Goal: Information Seeking & Learning: Check status

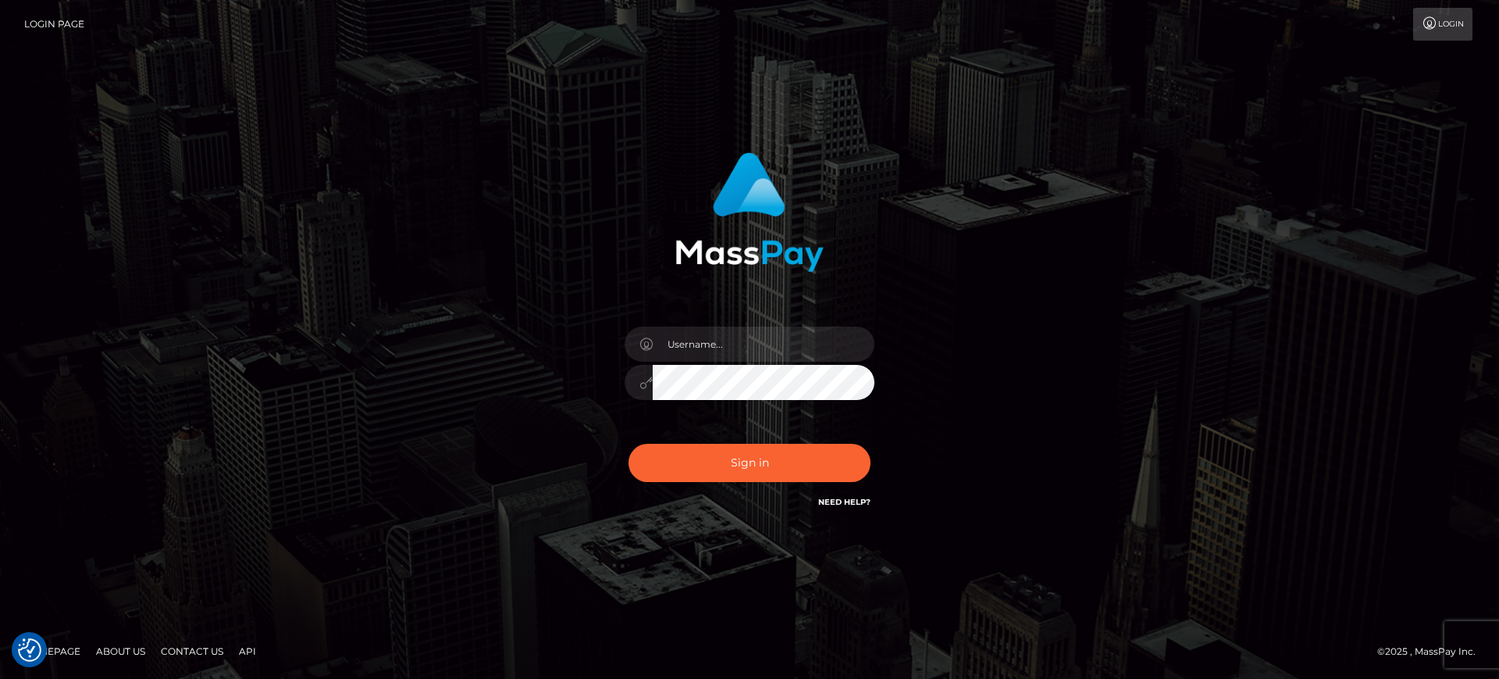
click at [1096, 408] on div "Sign in" at bounding box center [750, 339] width 890 height 397
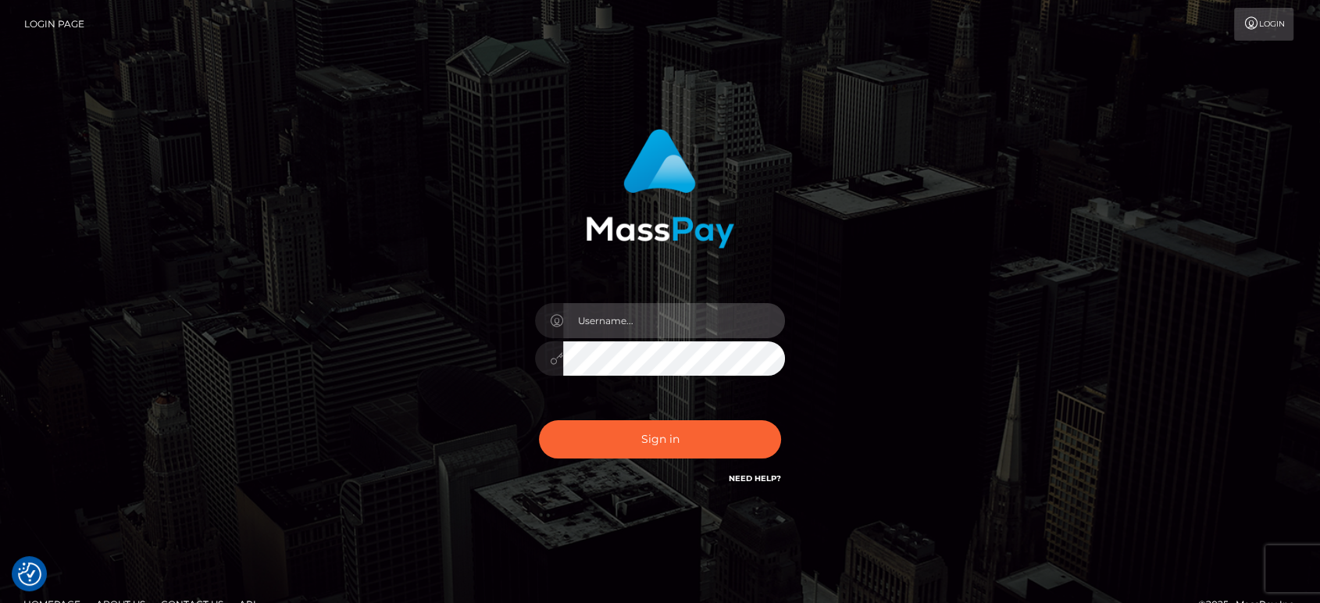
click at [638, 332] on input "text" at bounding box center [674, 320] width 222 height 35
paste input "[PERSON_NAME].B2"
type input "[PERSON_NAME].B2"
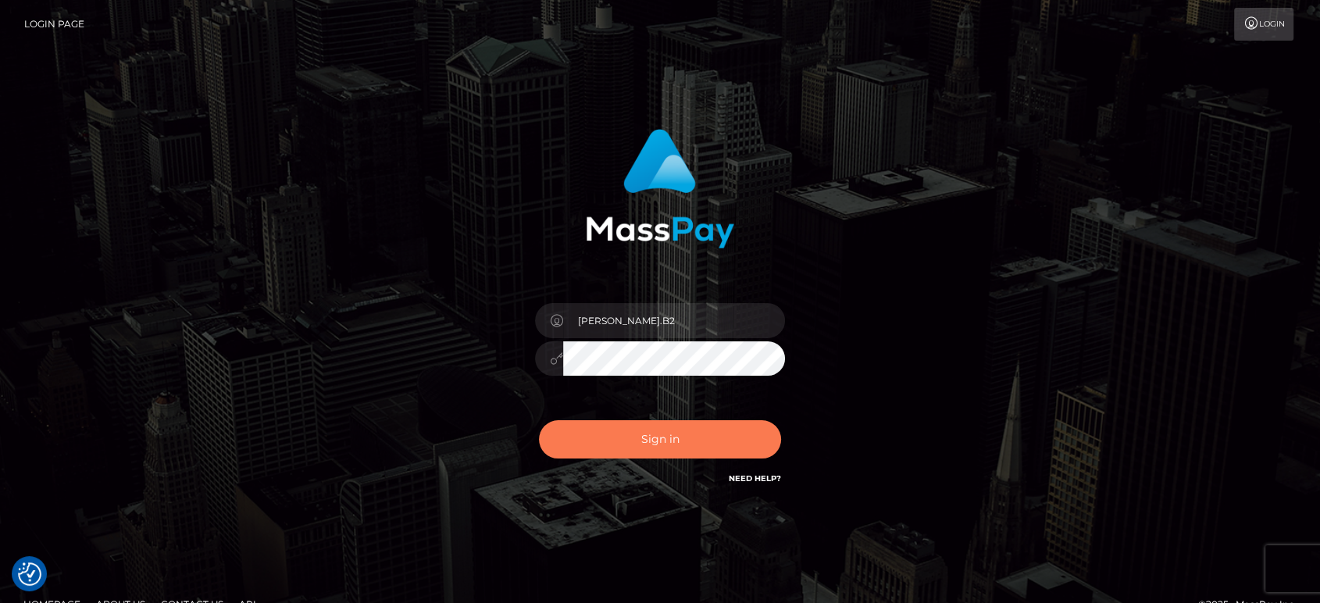
click at [682, 437] on button "Sign in" at bounding box center [660, 439] width 242 height 38
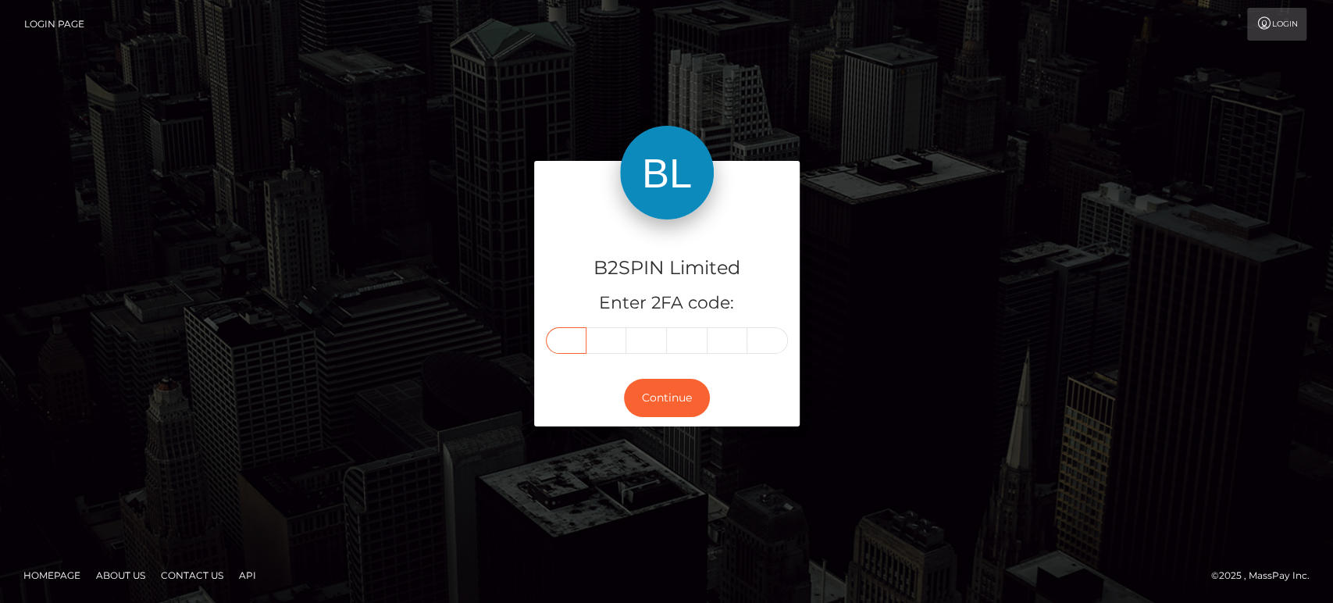
click at [565, 336] on input "text" at bounding box center [566, 340] width 41 height 27
paste input "8"
type input "8"
type input "1"
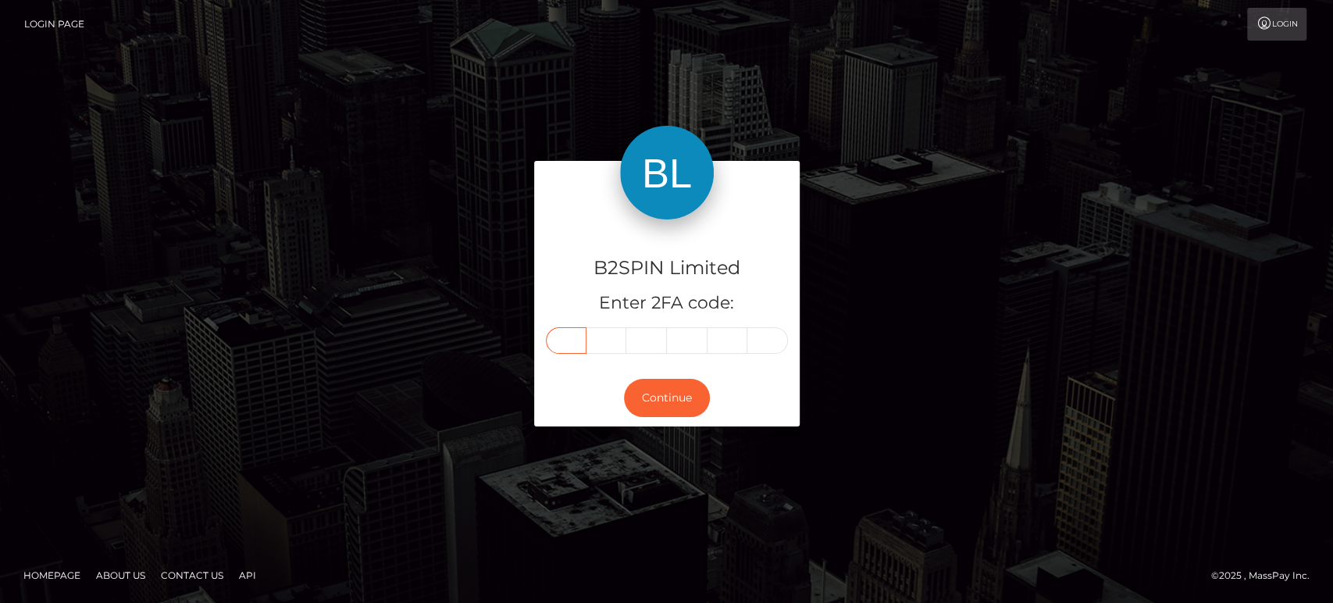
type input "8"
type input "0"
type input "8"
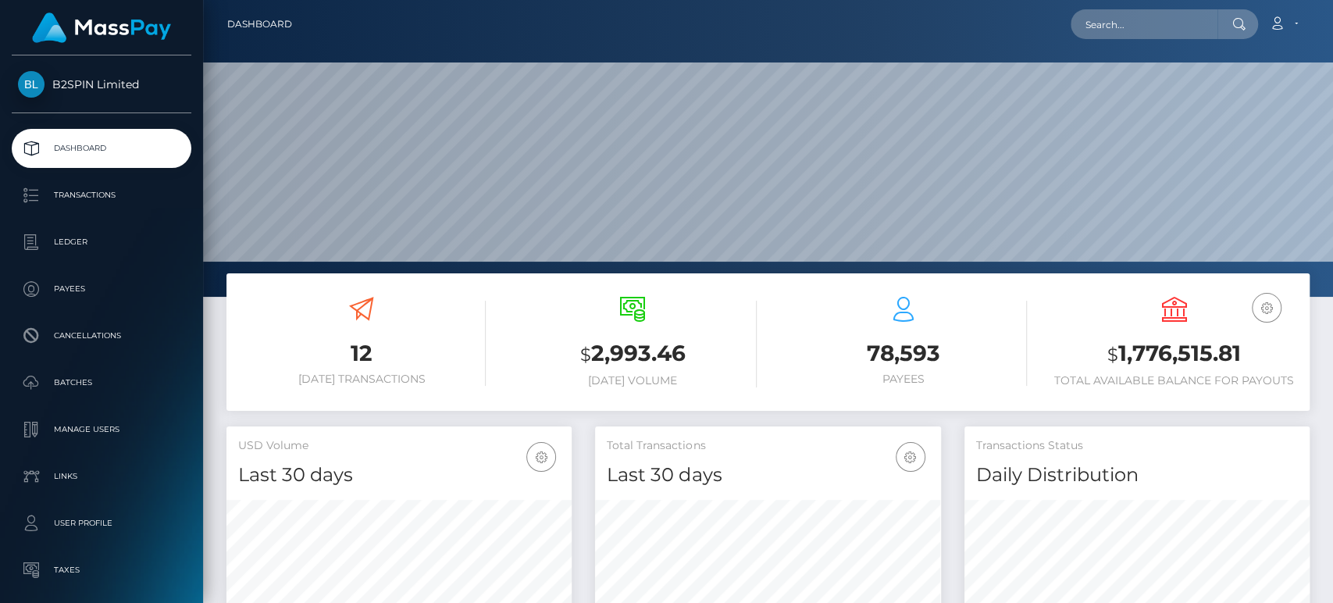
scroll to position [276, 345]
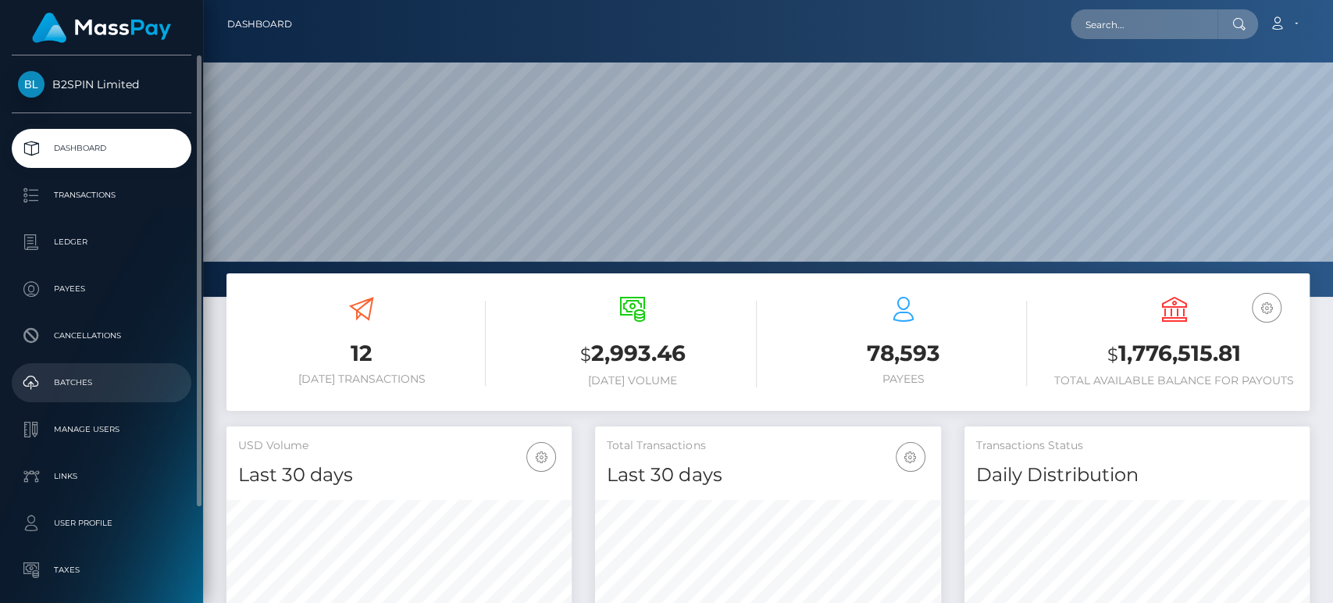
click at [83, 373] on p "Batches" at bounding box center [101, 382] width 167 height 23
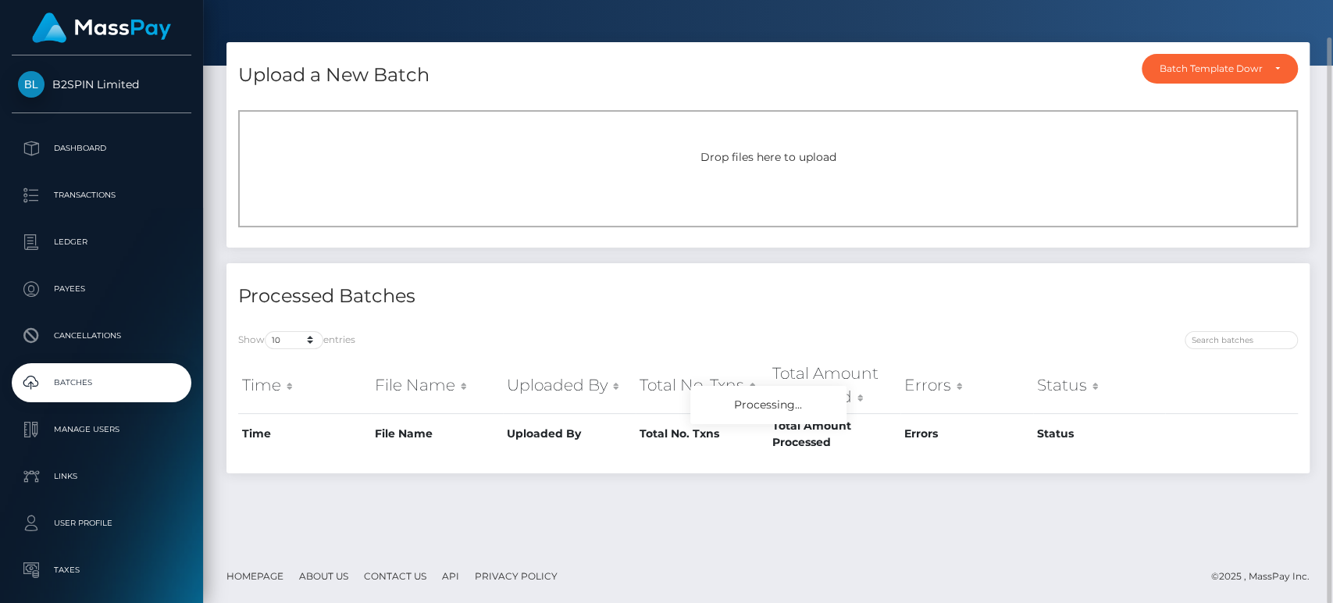
scroll to position [126, 0]
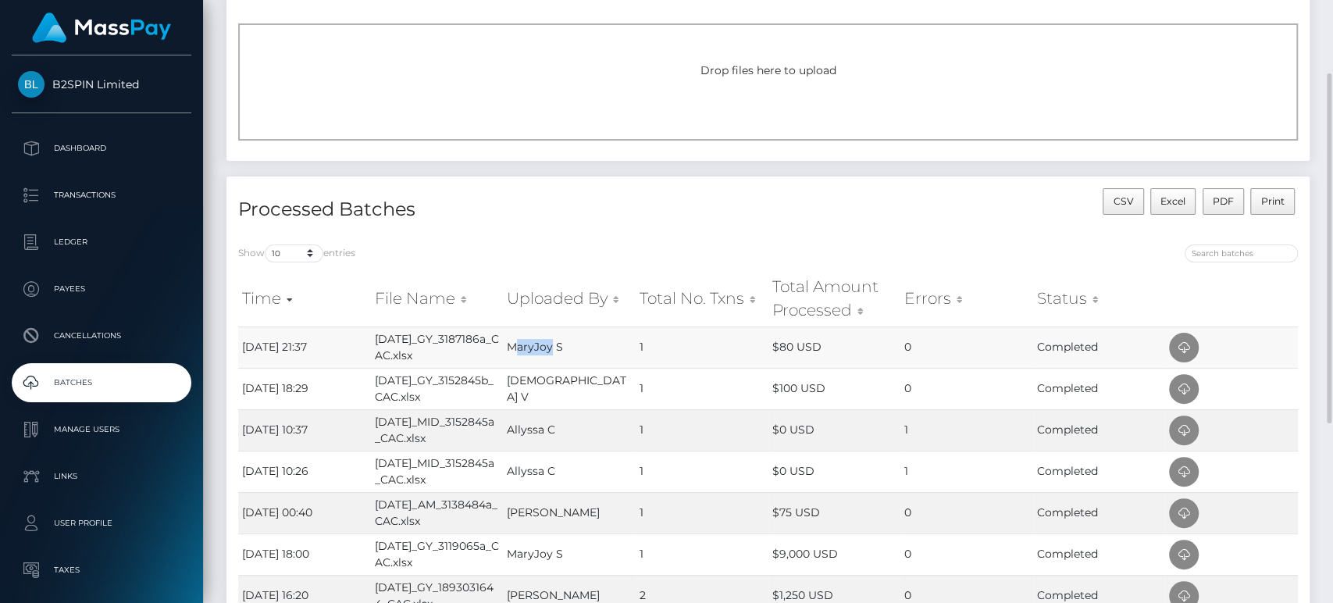
drag, startPoint x: 552, startPoint y: 349, endPoint x: 514, endPoint y: 348, distance: 38.3
click at [514, 348] on td "MaryJoy S" at bounding box center [569, 346] width 133 height 41
click at [1188, 340] on icon at bounding box center [1183, 348] width 19 height 20
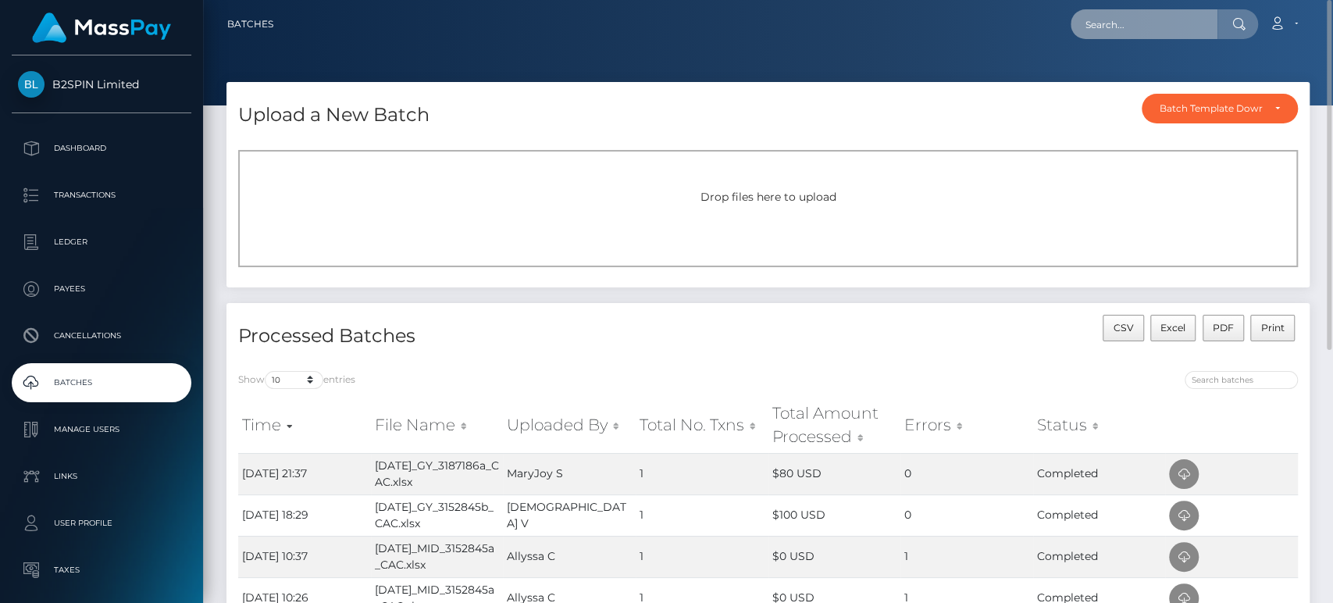
click at [1143, 29] on input "text" at bounding box center [1144, 24] width 147 height 30
paste input "3187186a"
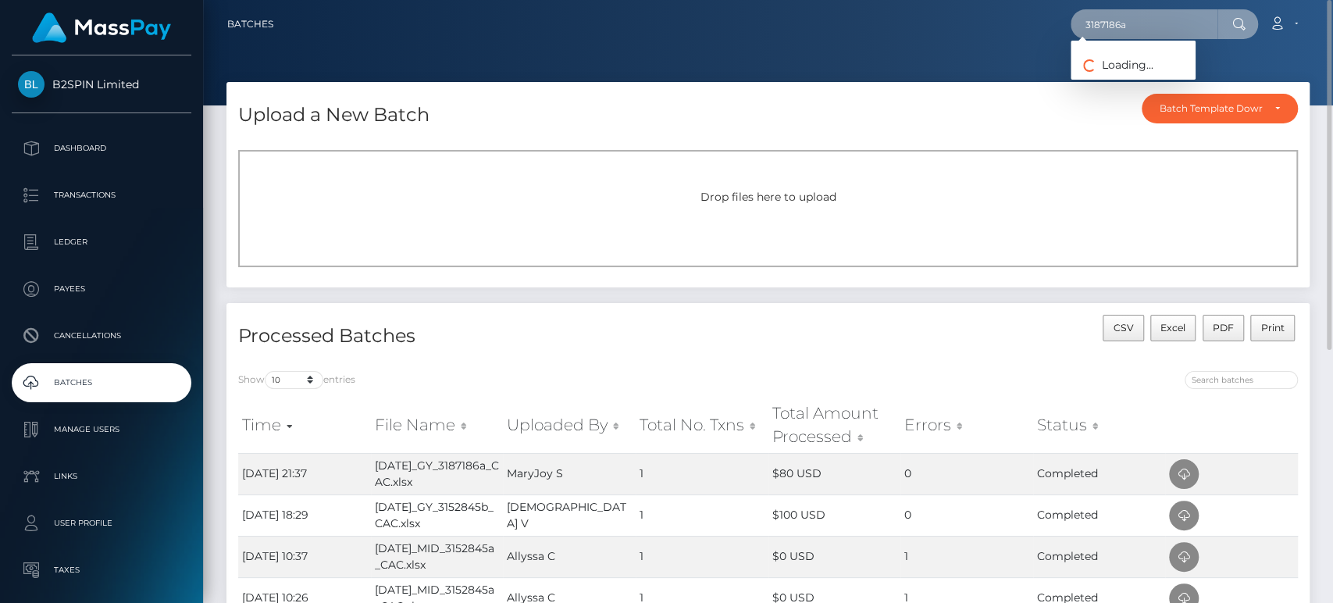
click at [1163, 18] on input "3187186a" at bounding box center [1144, 24] width 147 height 30
type input "3187186a"
drag, startPoint x: 1146, startPoint y: 27, endPoint x: 1102, endPoint y: 76, distance: 66.3
click at [1012, 25] on div "3187186a Loading... Loading... Account Edit Profile Logout" at bounding box center [797, 24] width 1023 height 33
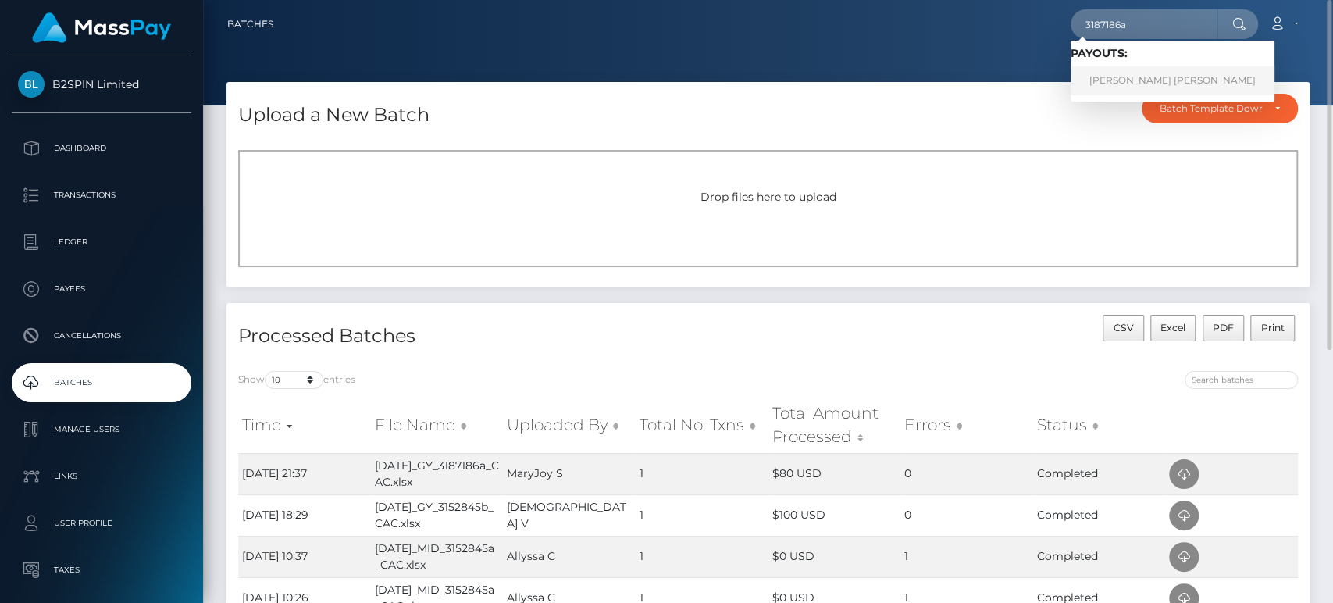
click at [1138, 73] on link "JORY STAN RAYTON" at bounding box center [1173, 80] width 204 height 29
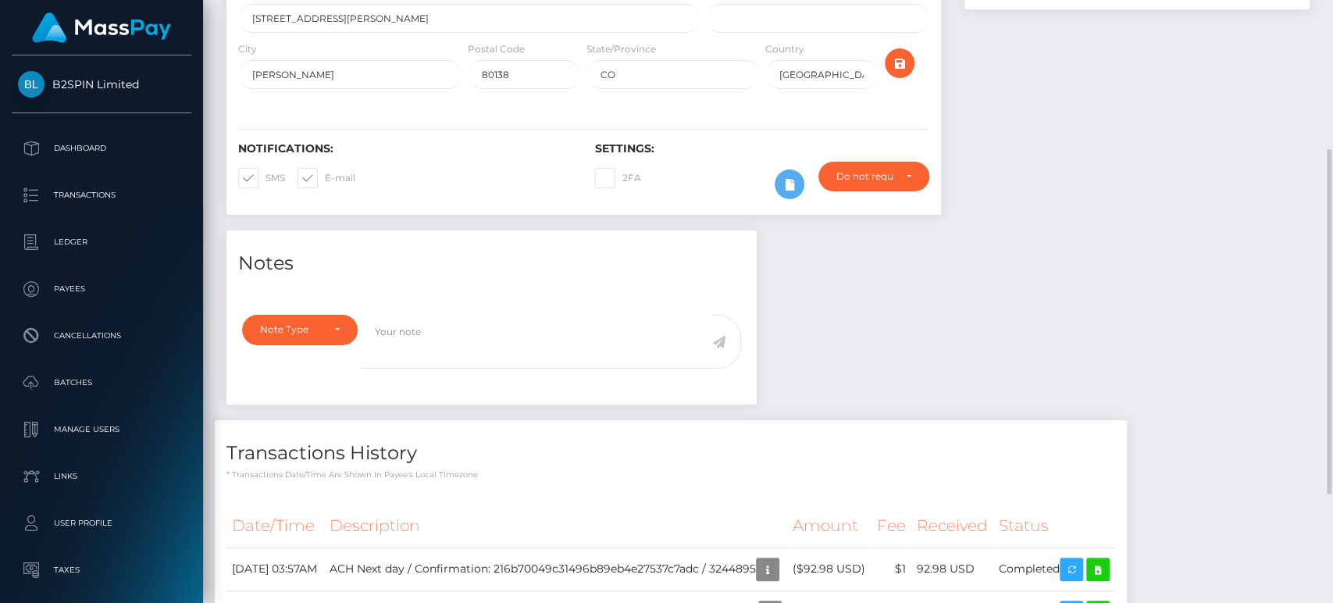
scroll to position [451, 0]
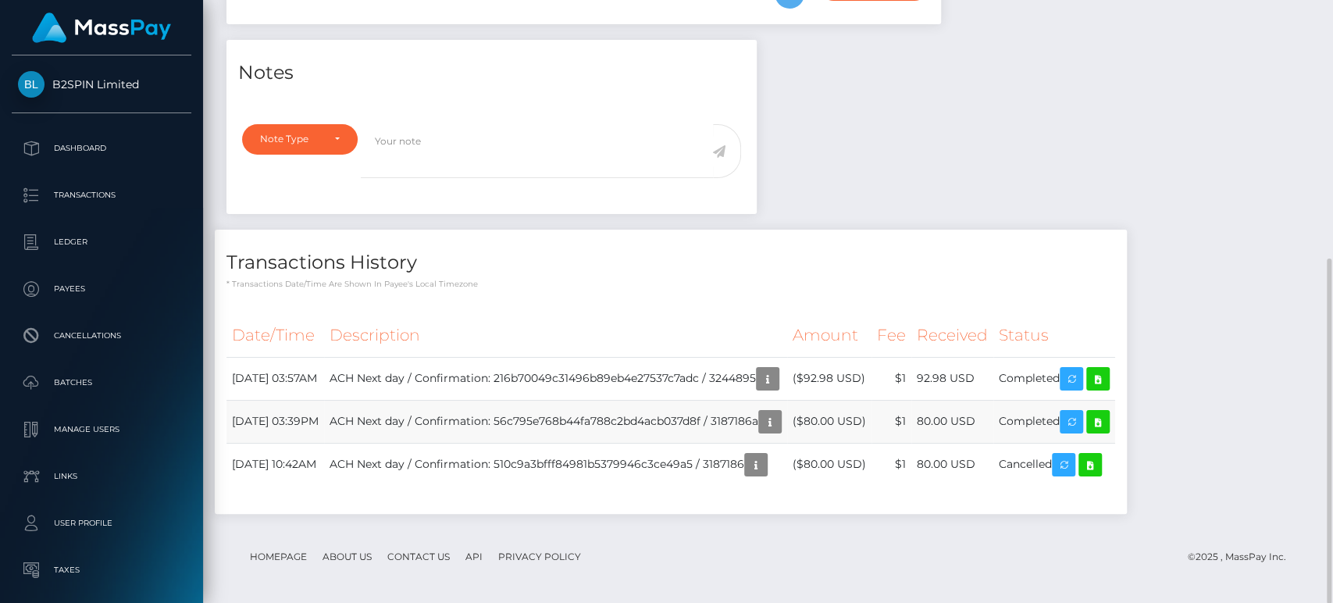
drag, startPoint x: 631, startPoint y: 421, endPoint x: 686, endPoint y: 416, distance: 55.6
click at [686, 416] on td "ACH Next day / Confirmation: 56c795e768b44fa788c2bd4acb037d8f / 3187186a" at bounding box center [555, 421] width 463 height 43
drag, startPoint x: 583, startPoint y: 413, endPoint x: 679, endPoint y: 412, distance: 96.0
click at [679, 412] on td "ACH Next day / Confirmation: 56c795e768b44fa788c2bd4acb037d8f / 3187186a" at bounding box center [555, 421] width 463 height 43
click at [729, 419] on td "ACH Next day / Confirmation: 56c795e768b44fa788c2bd4acb037d8f / 3187186a" at bounding box center [555, 421] width 463 height 43
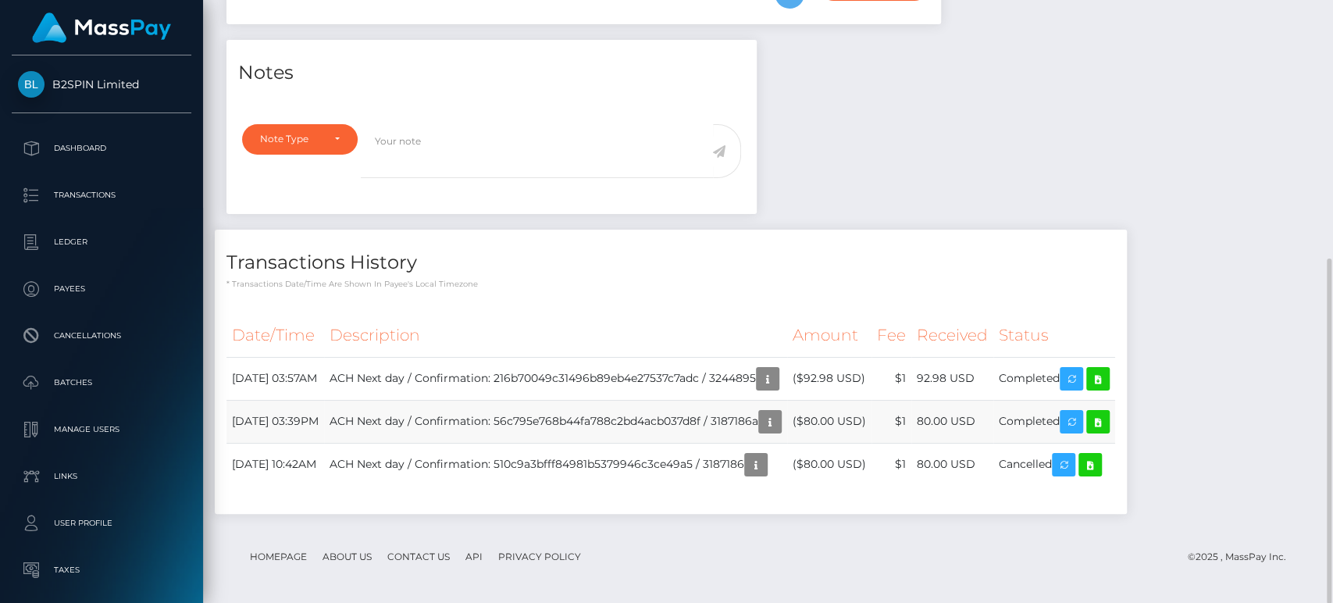
drag, startPoint x: 752, startPoint y: 418, endPoint x: 793, endPoint y: 410, distance: 42.1
click at [787, 410] on td "ACH Next day / Confirmation: 56c795e768b44fa788c2bd4acb037d8f / 3187186a" at bounding box center [555, 421] width 463 height 43
drag, startPoint x: 549, startPoint y: 411, endPoint x: 668, endPoint y: 422, distance: 120.0
click at [656, 415] on td "ACH Next day / Confirmation: 56c795e768b44fa788c2bd4acb037d8f / 3187186a" at bounding box center [555, 421] width 463 height 43
click at [701, 421] on td "ACH Next day / Confirmation: 56c795e768b44fa788c2bd4acb037d8f / 3187186a" at bounding box center [555, 421] width 463 height 43
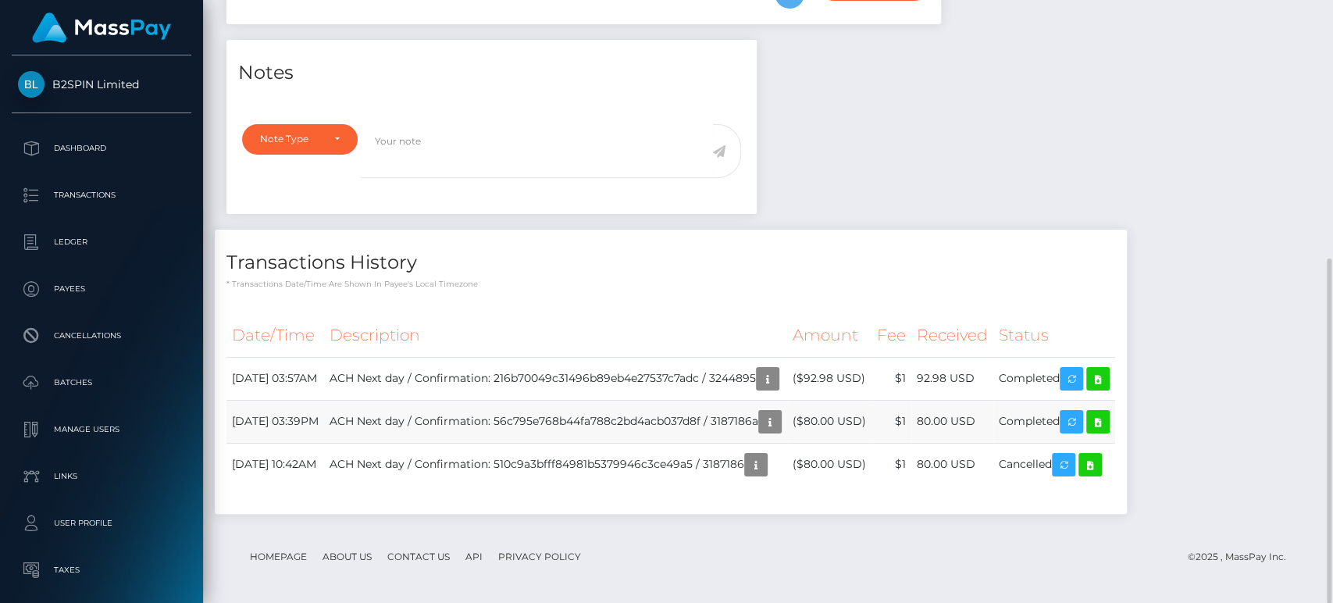
scroll to position [277, 0]
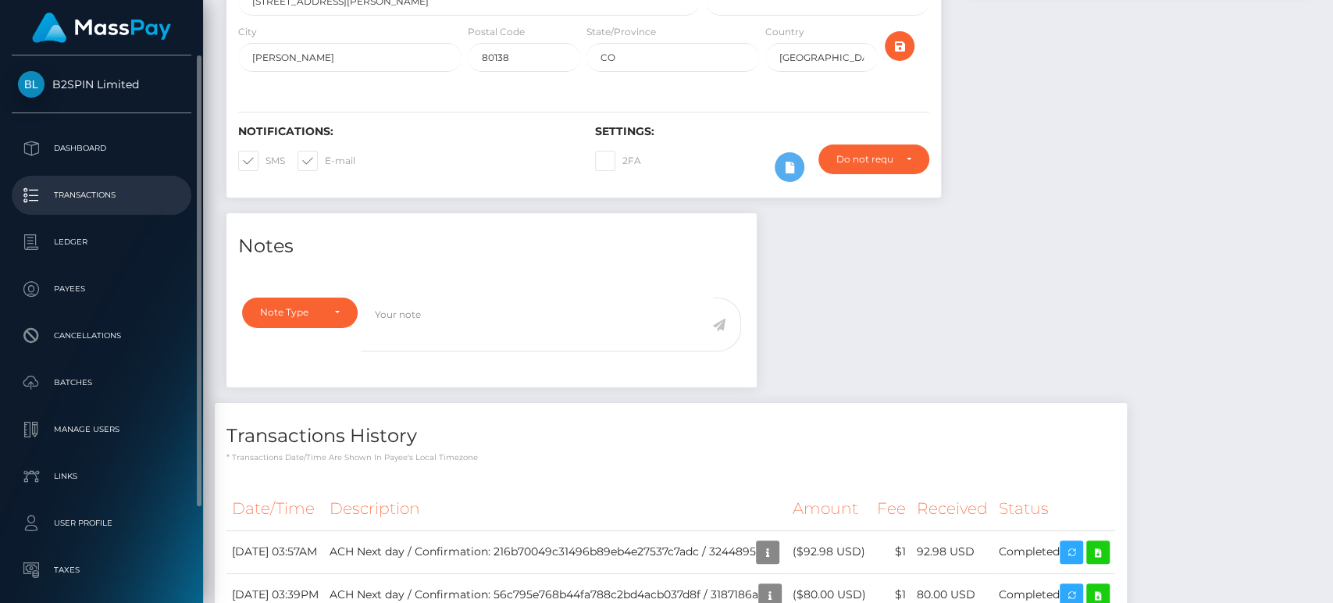
click at [111, 207] on link "Transactions" at bounding box center [102, 195] width 180 height 39
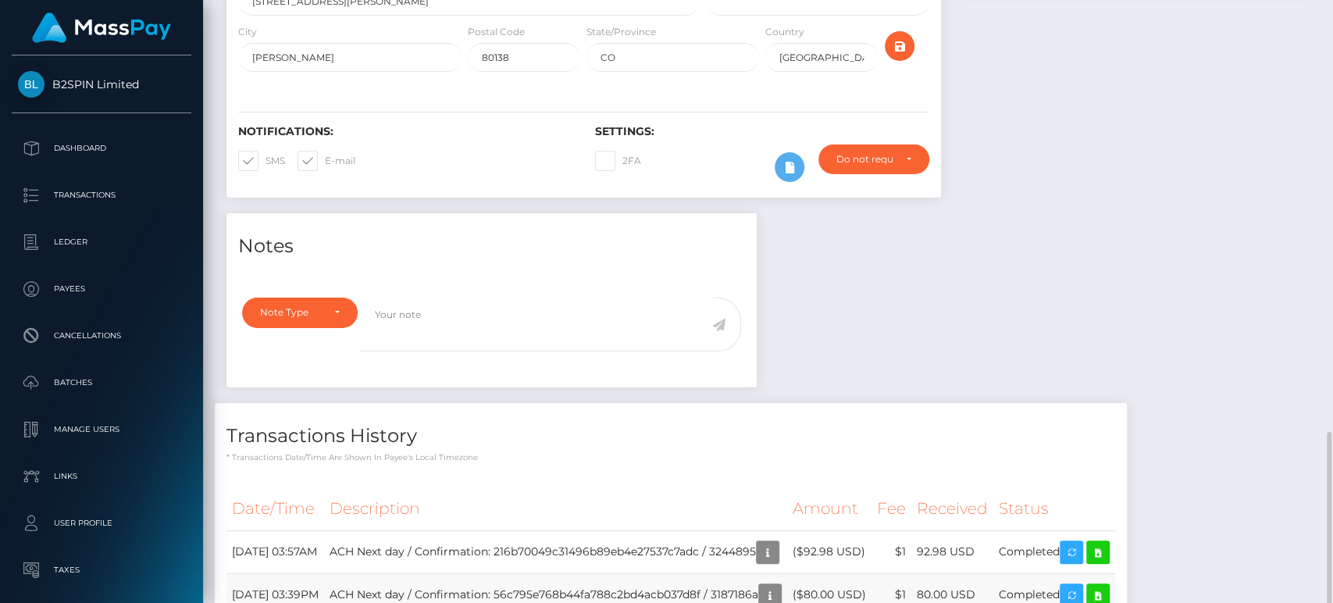
scroll to position [451, 0]
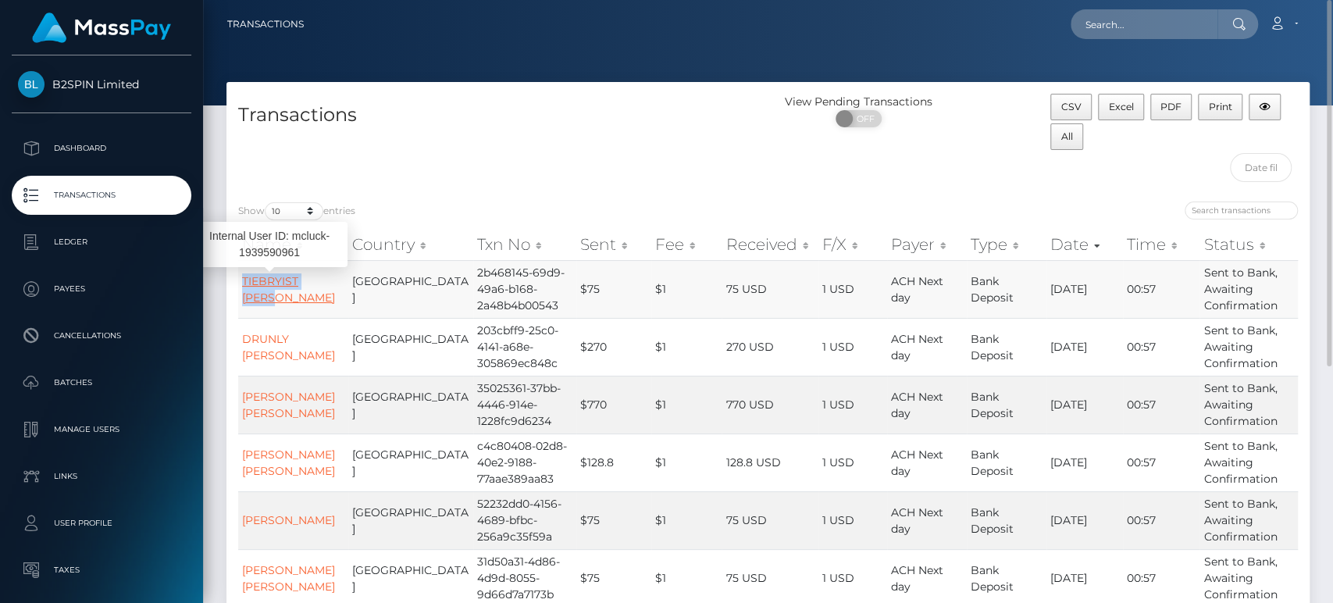
drag, startPoint x: 300, startPoint y: 294, endPoint x: 242, endPoint y: 280, distance: 59.5
click at [242, 280] on td "TIEBRYIST [PERSON_NAME]" at bounding box center [293, 289] width 110 height 58
copy link "TIEBRYIST [PERSON_NAME]"
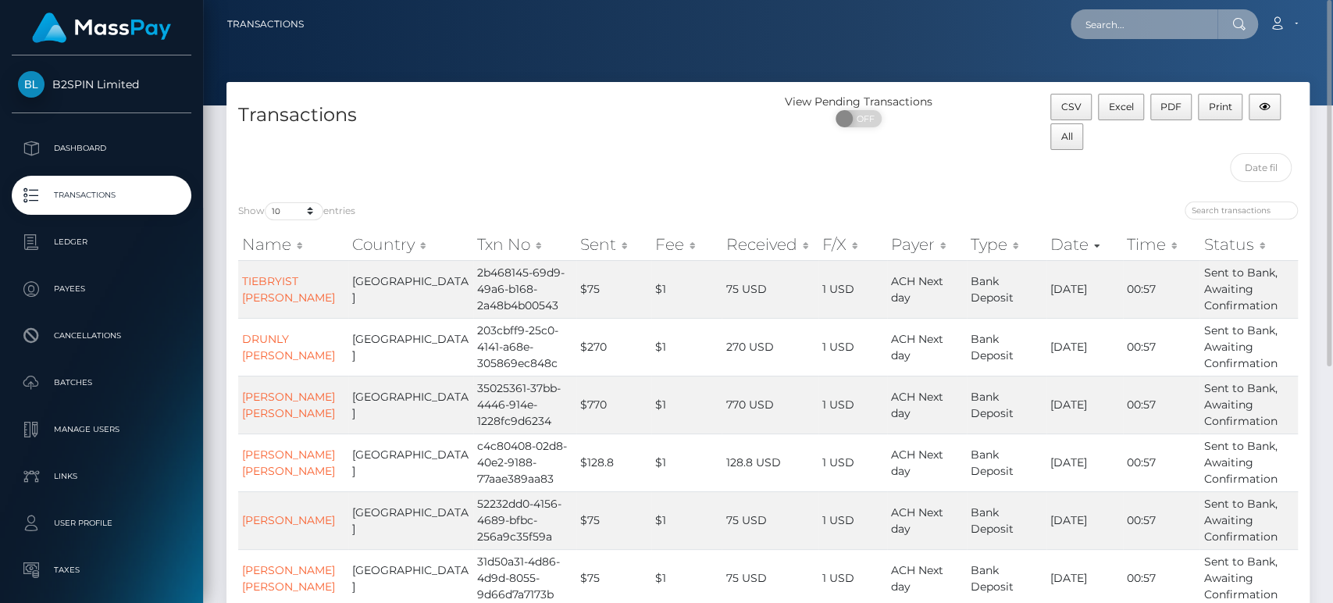
drag, startPoint x: 1120, startPoint y: 15, endPoint x: 1131, endPoint y: 25, distance: 15.5
click at [1120, 16] on input "text" at bounding box center [1144, 24] width 147 height 30
paste input "TIEBRYIST EVANS"
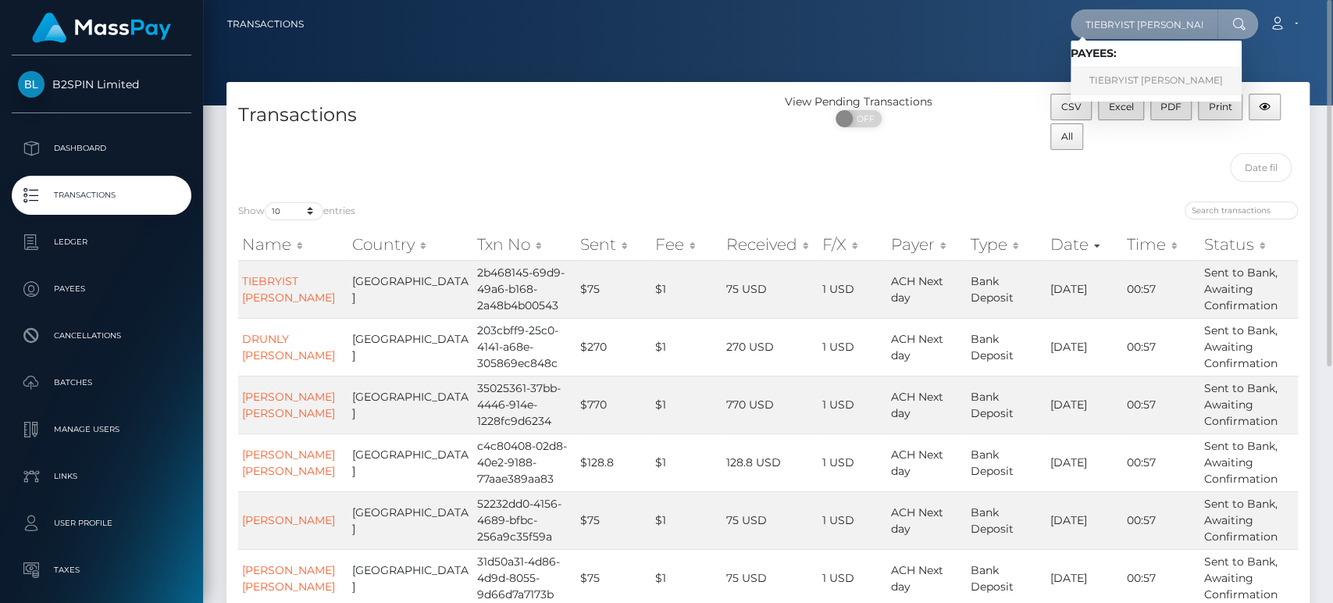
type input "TIEBRYIST EVANS"
click at [1140, 80] on link "TIEBRYIST EVANS" at bounding box center [1156, 80] width 171 height 29
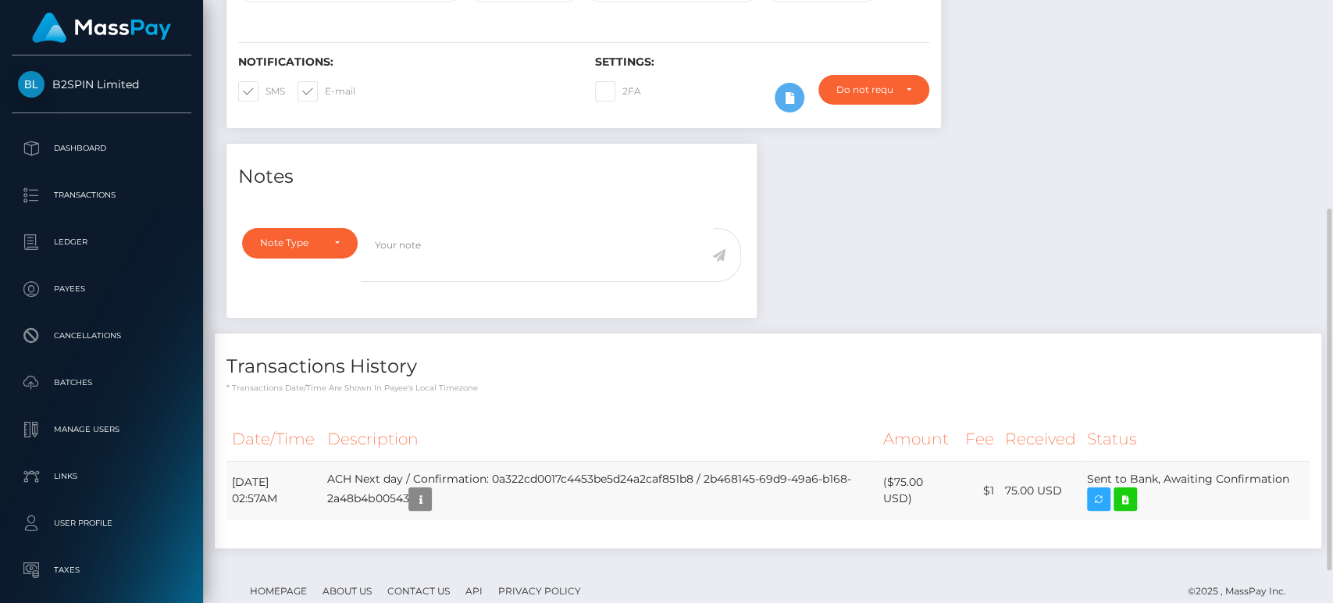
scroll to position [187, 345]
click at [1135, 509] on icon at bounding box center [1125, 500] width 19 height 20
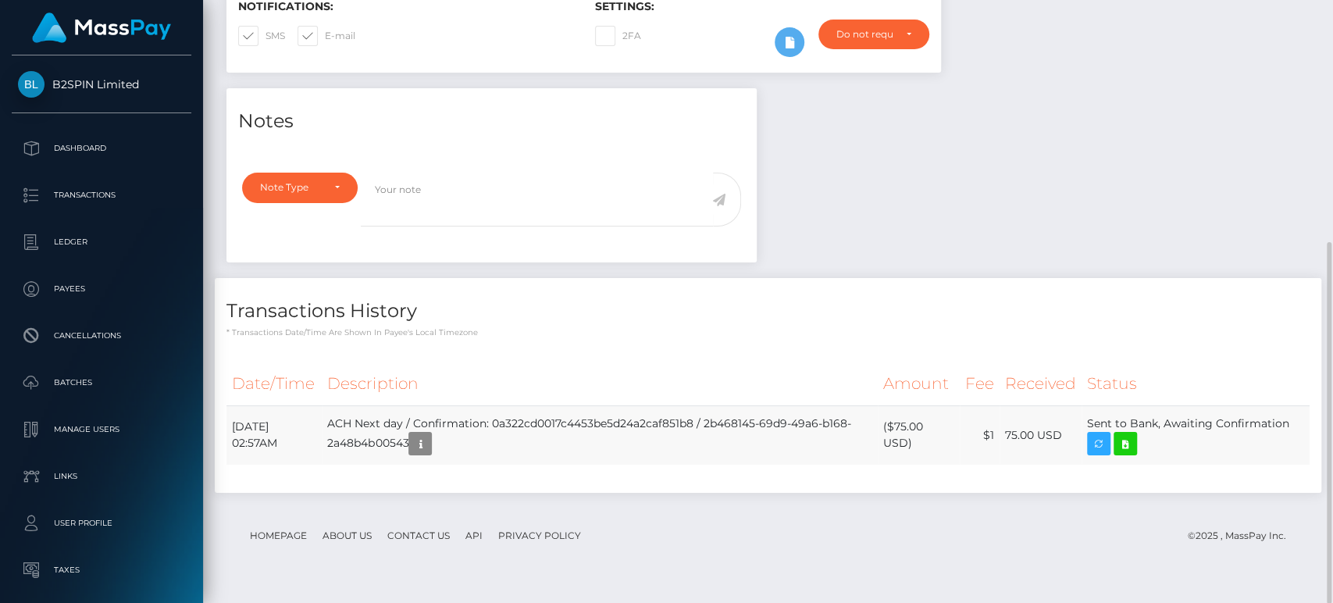
drag, startPoint x: 661, startPoint y: 457, endPoint x: 746, endPoint y: 454, distance: 84.4
click at [746, 454] on td "ACH Next day / Confirmation: 0a322cd0017c4453be5d24a2caf851b8 / 2b468145-69d9-4…" at bounding box center [600, 434] width 556 height 59
